Goal: Check status: Check status

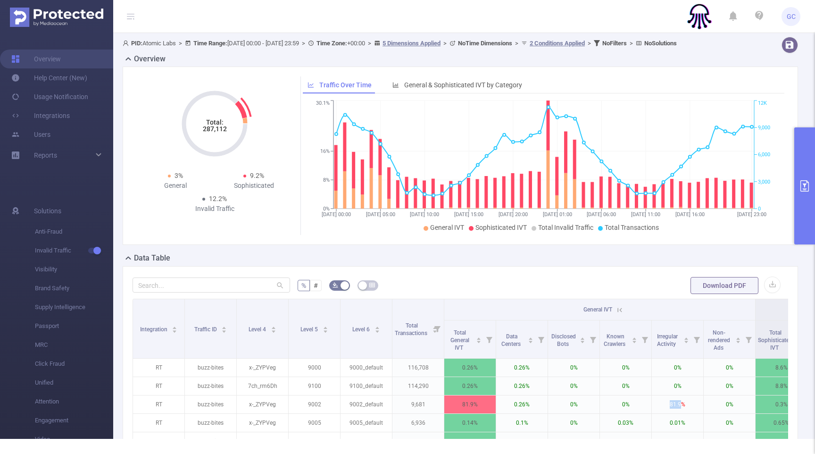
scroll to position [0, 40]
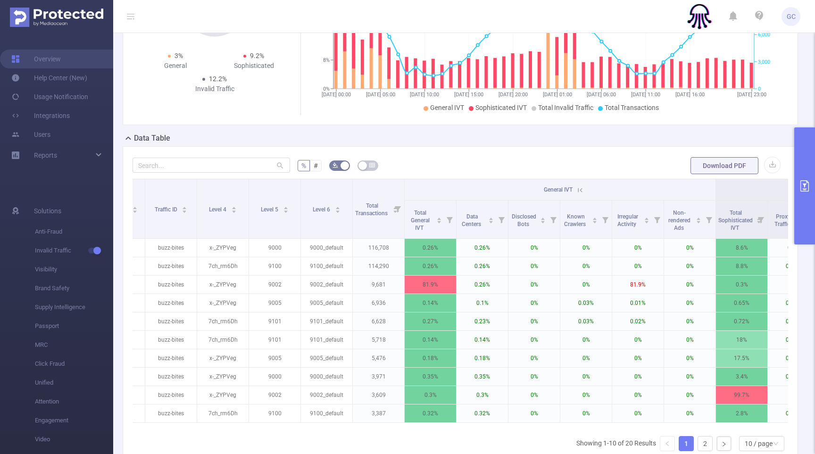
click at [322, 132] on div "Total: 287,112 Total: 287,112 3% General 9.2% Sophisticated 12.2% Invalid Traff…" at bounding box center [460, 40] width 683 height 186
click at [798, 184] on button "primary" at bounding box center [804, 185] width 21 height 117
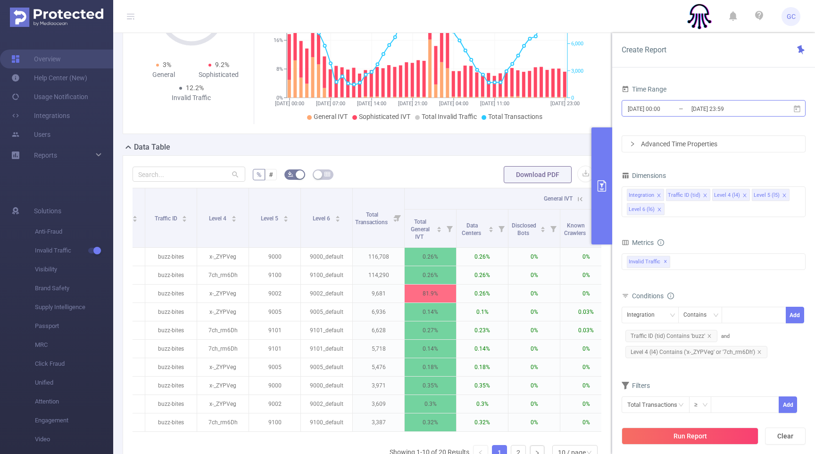
click at [744, 107] on input "[DATE] 23:59" at bounding box center [728, 108] width 76 height 13
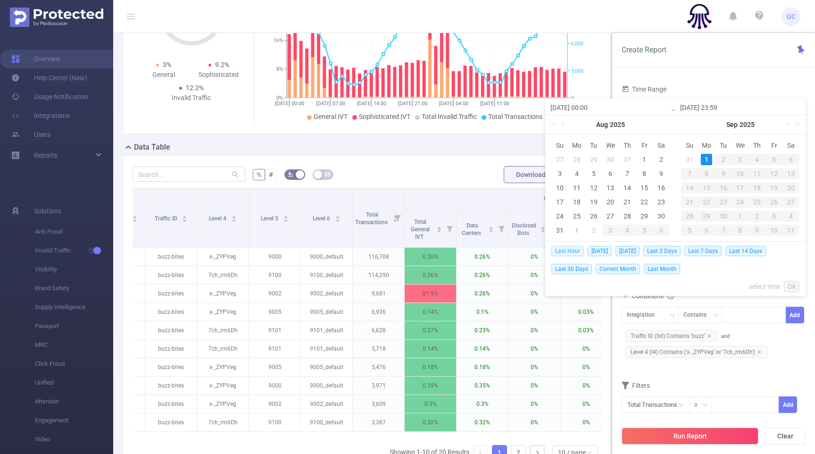
click at [566, 249] on span "Last Hour" at bounding box center [567, 251] width 33 height 10
type input "[DATE] 07:00"
type input "[DATE] 07:59"
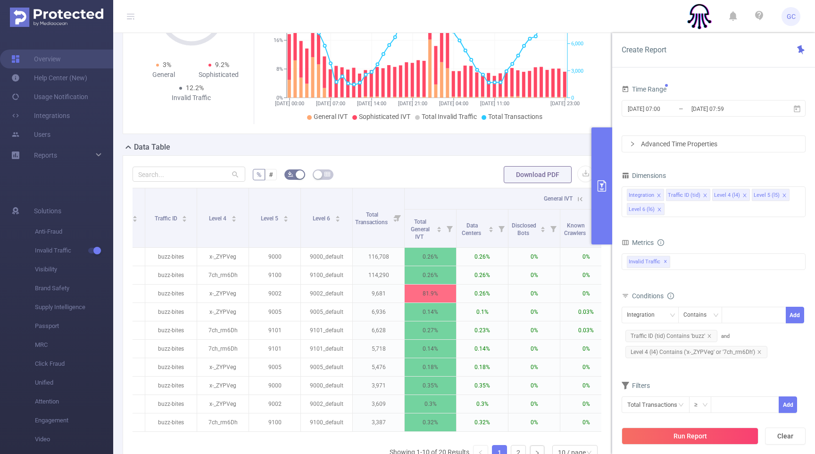
click at [703, 433] on button "Run Report" at bounding box center [689, 435] width 137 height 17
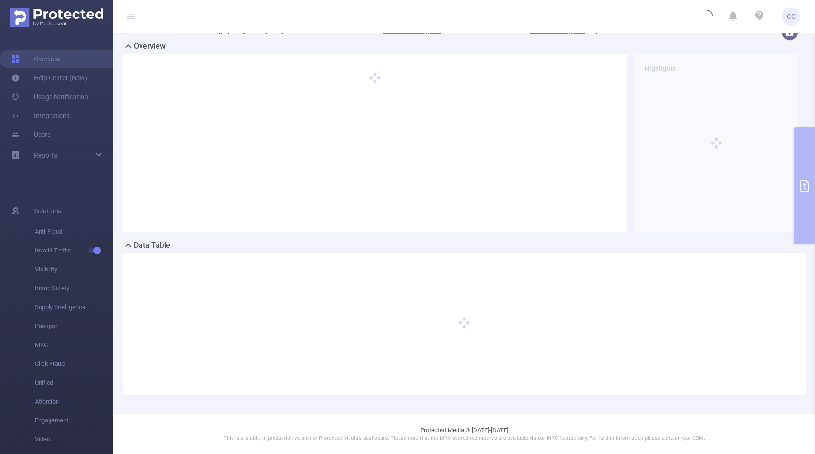
scroll to position [21, 0]
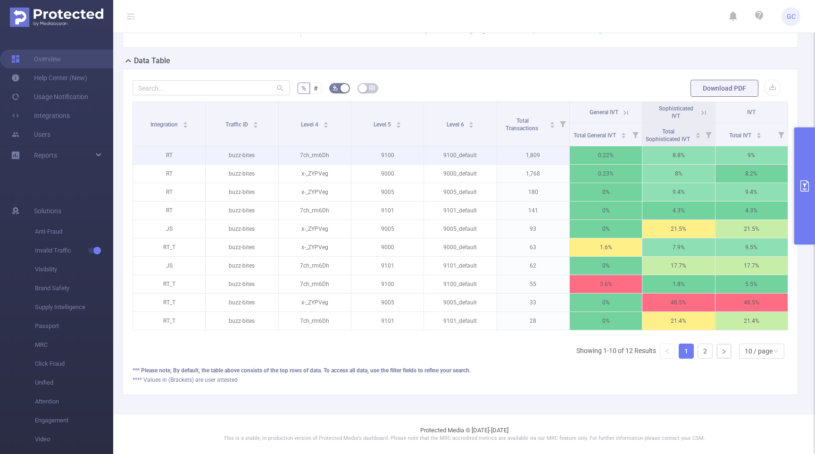
scroll to position [206, 0]
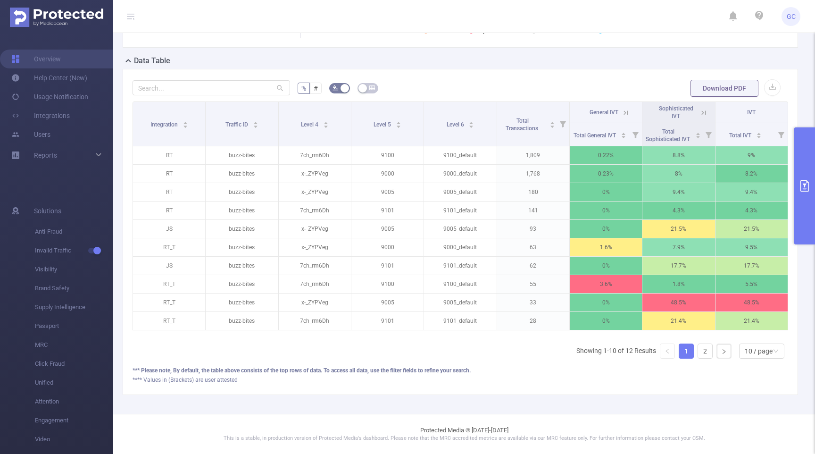
click at [809, 185] on icon "primary" at bounding box center [804, 185] width 11 height 11
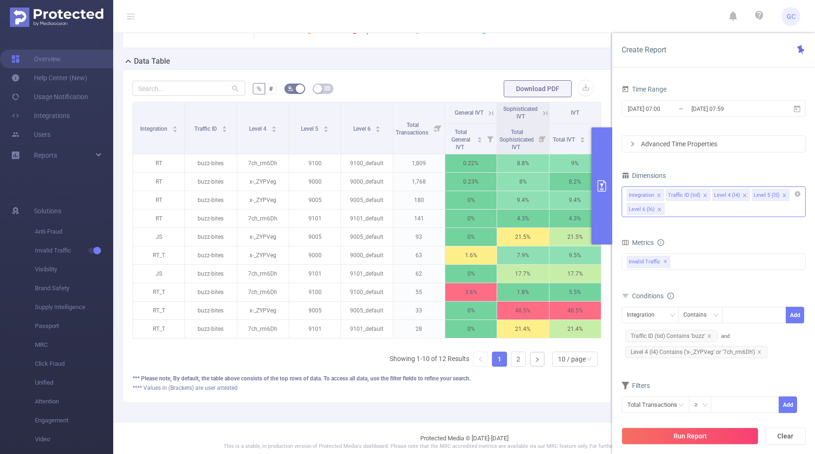
click at [680, 210] on div "Integration Traffic ID (tid) Level 4 (l4) Level 5 (l5) Level 6 (l6)" at bounding box center [713, 201] width 184 height 31
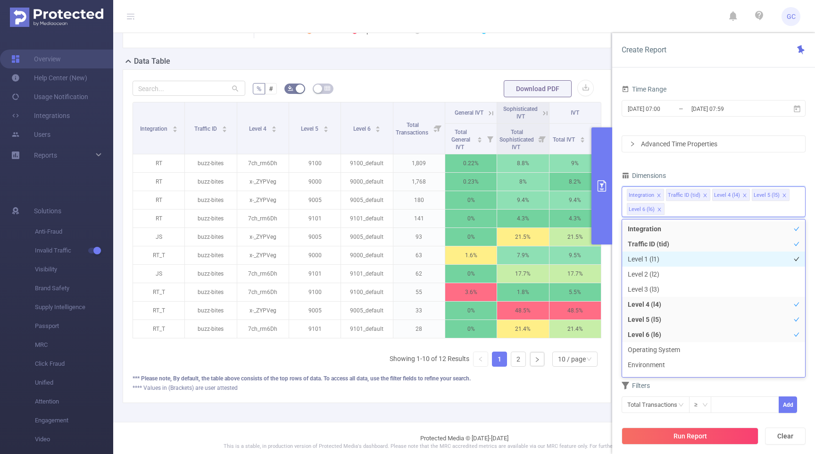
click at [649, 260] on li "Level 1 (l1)" at bounding box center [713, 258] width 183 height 15
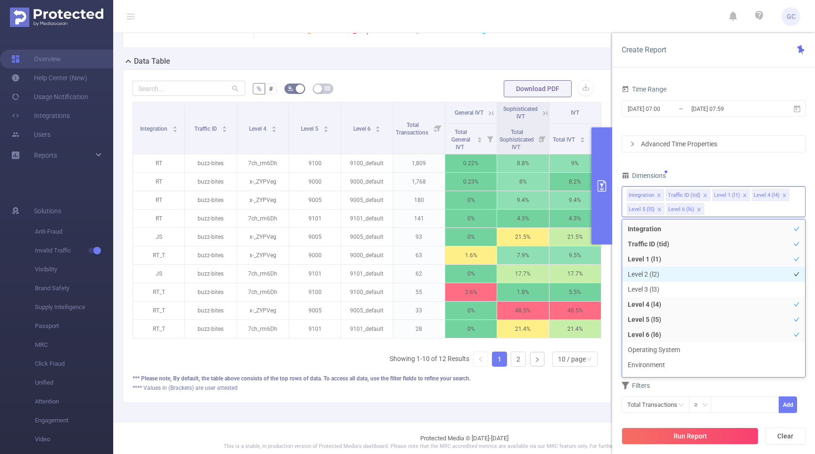
drag, startPoint x: 655, startPoint y: 273, endPoint x: 661, endPoint y: 278, distance: 7.7
click at [656, 273] on li "Level 2 (l2)" at bounding box center [713, 273] width 183 height 15
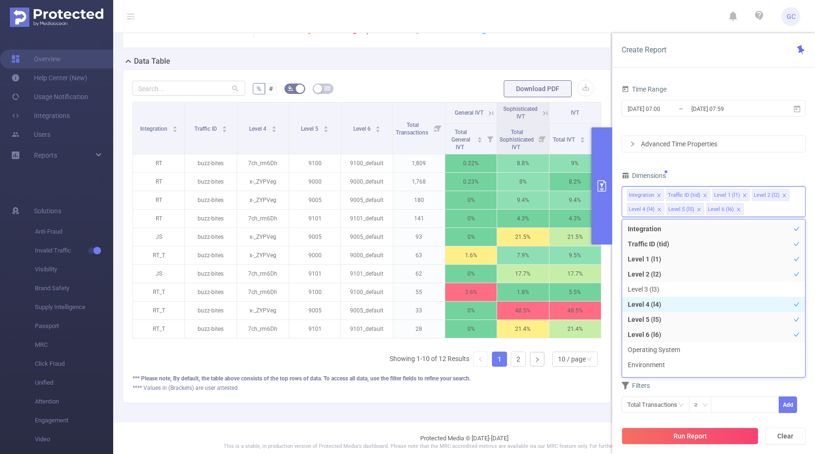
scroll to position [10, 0]
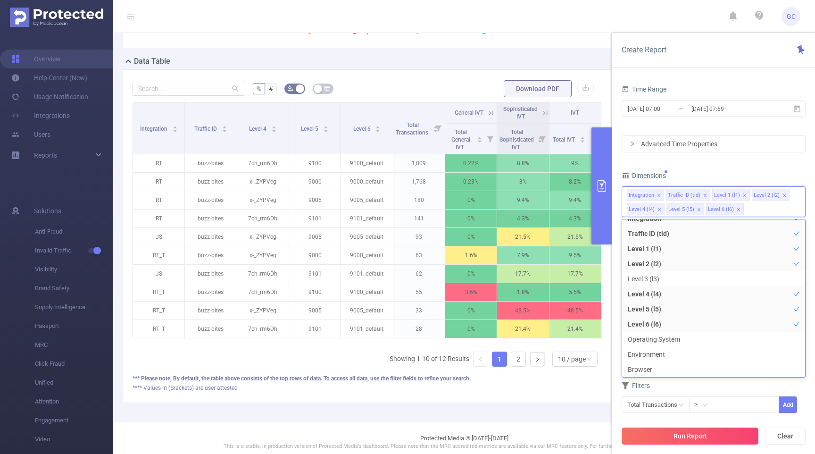
click at [682, 434] on button "Run Report" at bounding box center [689, 435] width 137 height 17
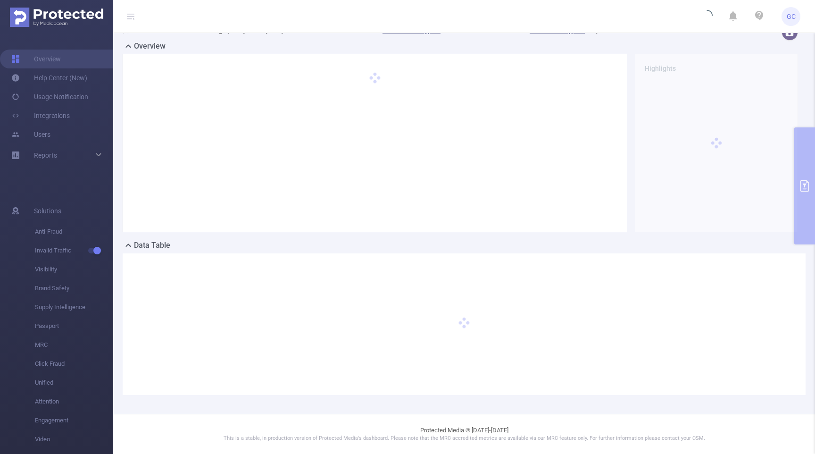
scroll to position [21, 0]
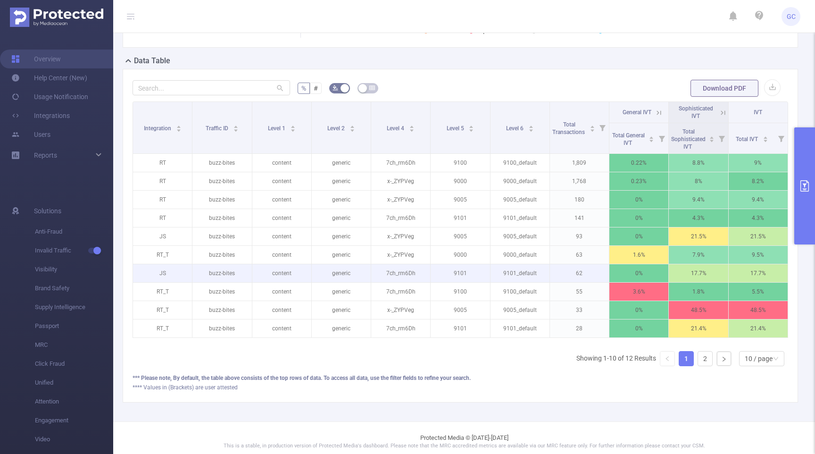
scroll to position [199, 0]
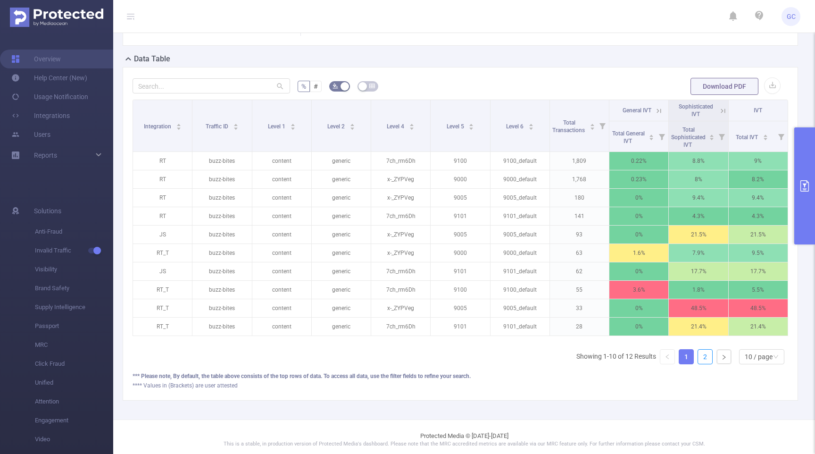
click at [702, 363] on link "2" at bounding box center [705, 356] width 14 height 14
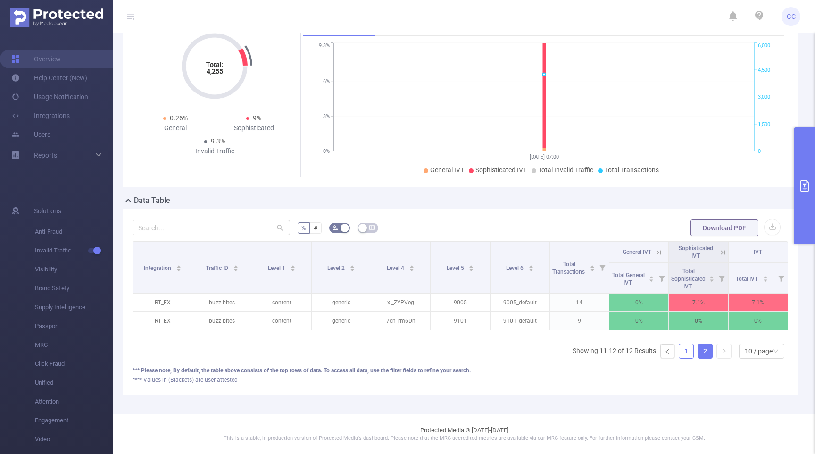
click at [688, 354] on link "1" at bounding box center [686, 351] width 14 height 14
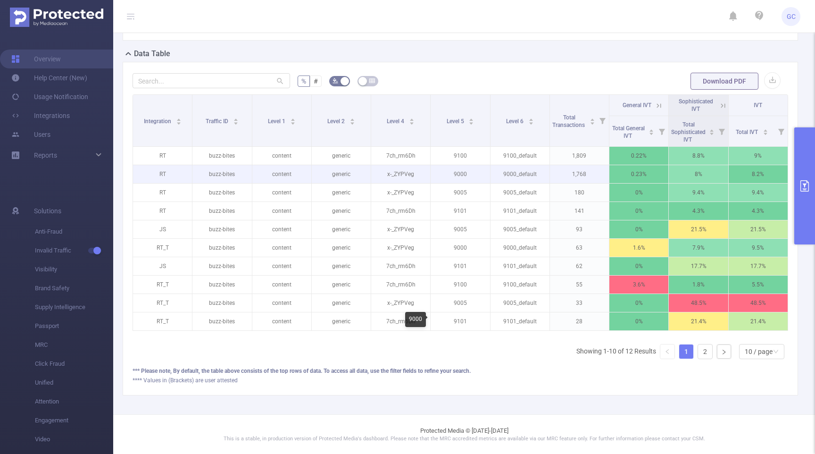
scroll to position [213, 0]
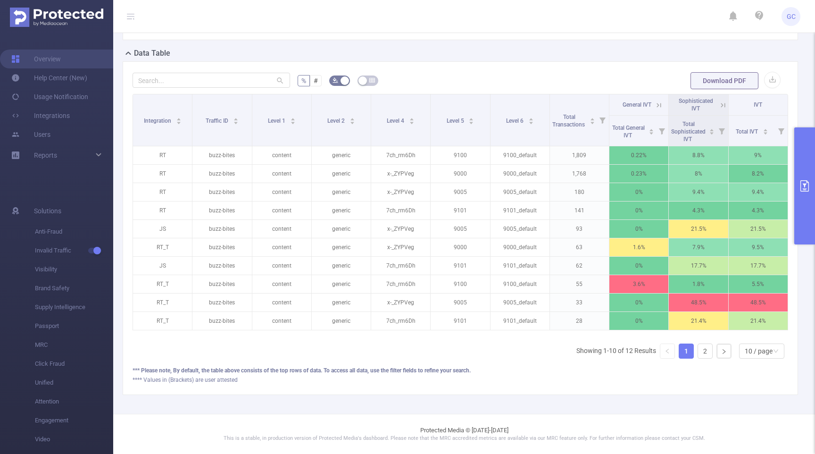
click at [658, 342] on div "Integration Traffic ID Level 1 Level 2 Level 4 Level 5 Level 6 Total Transactio…" at bounding box center [459, 230] width 655 height 272
click at [653, 339] on div "Integration Traffic ID Level 1 Level 2 Level 4 Level 5 Level 6 Total Transactio…" at bounding box center [459, 230] width 655 height 272
